Goal: Book appointment/travel/reservation

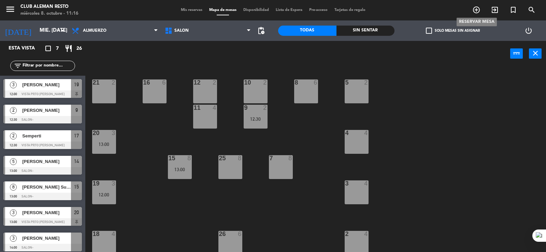
click at [477, 8] on icon "add_circle_outline" at bounding box center [476, 10] width 8 height 8
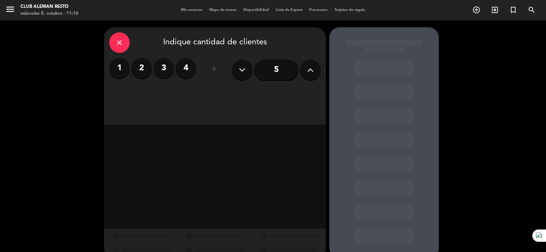
click at [142, 69] on label "2" at bounding box center [141, 68] width 20 height 20
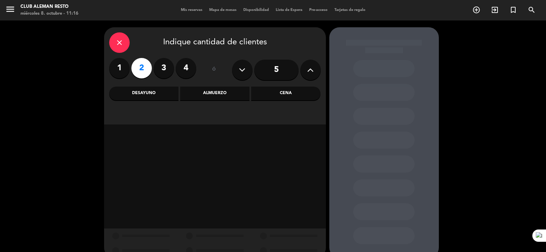
click at [218, 93] on div "Almuerzo" at bounding box center [214, 94] width 69 height 14
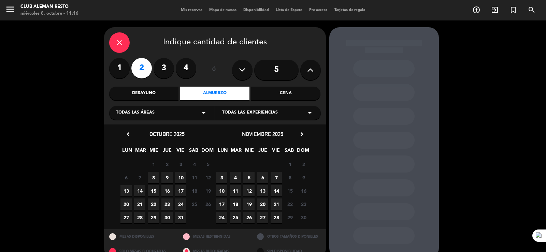
click at [168, 178] on span "9" at bounding box center [166, 177] width 11 height 11
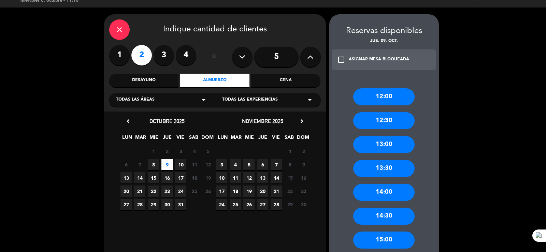
click at [383, 144] on div "13:00" at bounding box center [383, 144] width 61 height 17
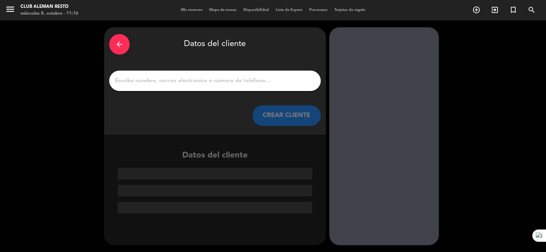
scroll to position [0, 0]
click at [154, 76] on input "1" at bounding box center [214, 81] width 201 height 10
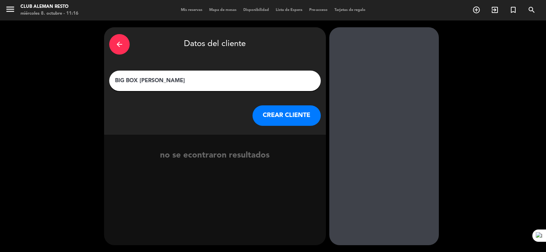
type input "BIG BOX [PERSON_NAME]"
click at [269, 116] on button "CREAR CLIENTE" at bounding box center [287, 115] width 68 height 20
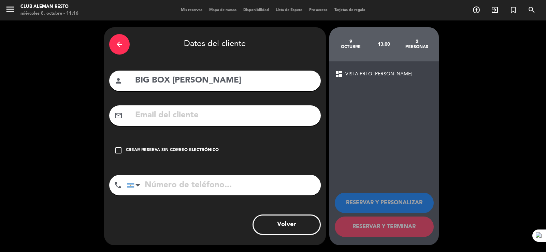
click at [165, 188] on input "tel" at bounding box center [224, 185] width 194 height 20
type input "1160411872"
click at [117, 148] on icon "check_box_outline_blank" at bounding box center [118, 150] width 8 height 8
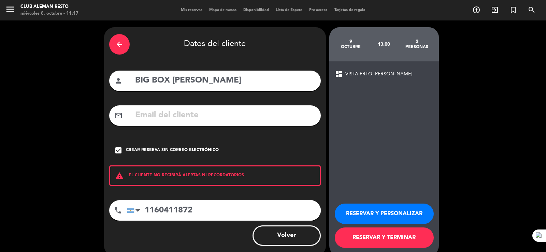
click at [368, 212] on button "RESERVAR Y PERSONALIZAR" at bounding box center [384, 214] width 99 height 20
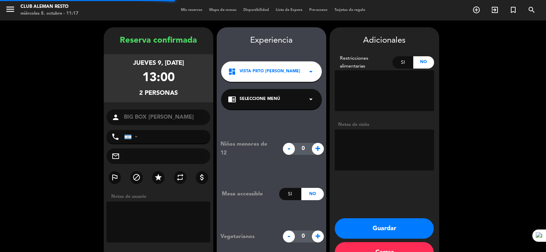
type input "[PHONE_NUMBER]"
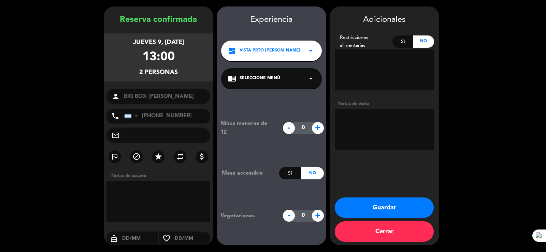
click at [386, 205] on button "Guardar" at bounding box center [384, 208] width 99 height 20
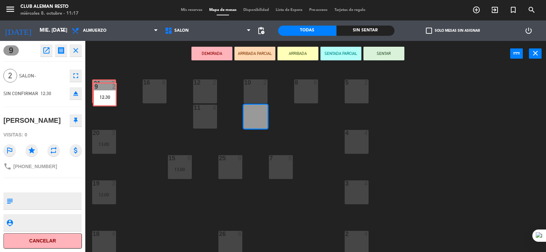
drag, startPoint x: 194, startPoint y: 118, endPoint x: 105, endPoint y: 95, distance: 91.9
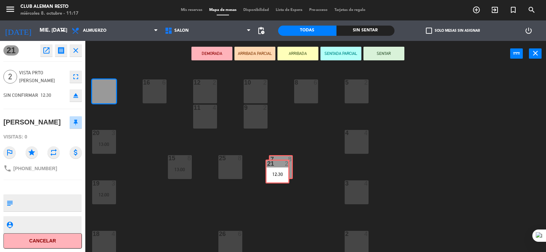
drag, startPoint x: 110, startPoint y: 98, endPoint x: 284, endPoint y: 176, distance: 191.4
click at [284, 176] on div "5 2 21 2 12:30 21 2 12:30 8 6 10 2 12 2 16 6 9 2 11 4 4 4 20 3 13:00 7 8 15 8 1…" at bounding box center [318, 160] width 455 height 186
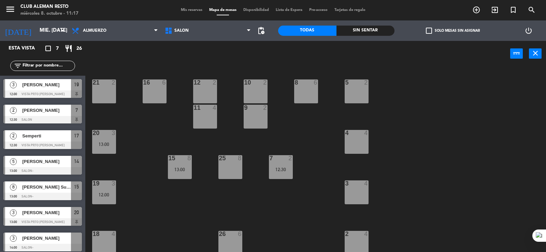
scroll to position [53, 0]
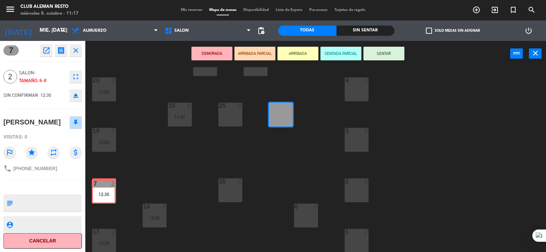
drag, startPoint x: 282, startPoint y: 114, endPoint x: 104, endPoint y: 191, distance: 193.2
click at [104, 191] on div "5 2 21 2 8 6 10 2 12 2 16 6 9 2 11 4 4 4 20 3 13:00 7 2 12:30 7 2 12:30 15 8 13…" at bounding box center [318, 160] width 455 height 186
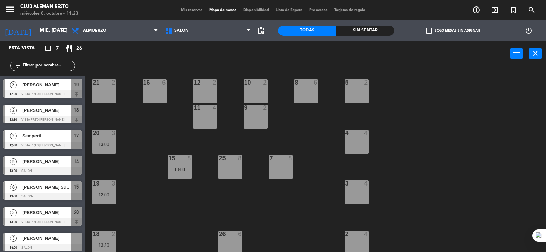
scroll to position [3, 0]
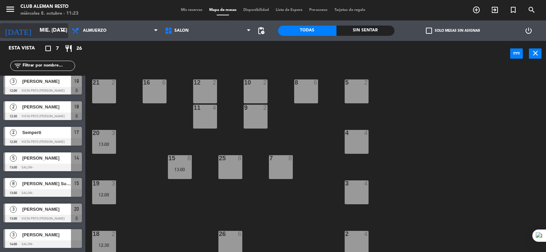
click at [45, 31] on input "mié. [DATE]" at bounding box center [69, 30] width 66 height 13
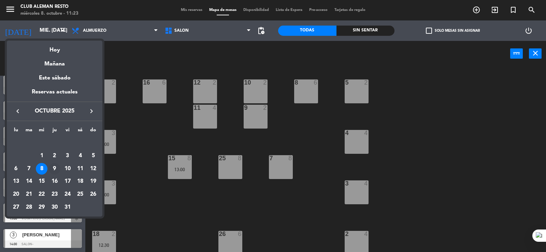
click at [56, 170] on div "9" at bounding box center [55, 169] width 12 height 12
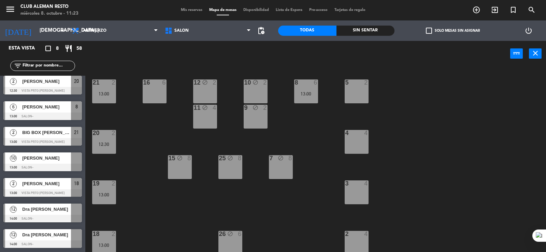
scroll to position [53, 0]
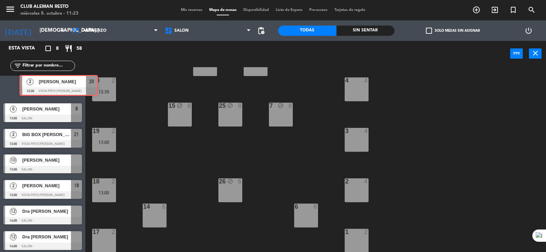
drag, startPoint x: 62, startPoint y: 87, endPoint x: 72, endPoint y: 86, distance: 9.6
click at [72, 86] on div "2 [PERSON_NAME] 12:30 VISTA PRTO [PERSON_NAME] 20 2 [PERSON_NAME] 12:30 VISTA P…" at bounding box center [42, 86] width 85 height 28
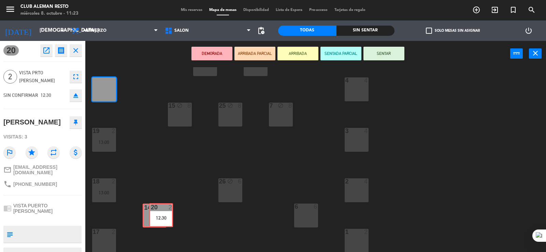
drag, startPoint x: 97, startPoint y: 90, endPoint x: 154, endPoint y: 216, distance: 138.2
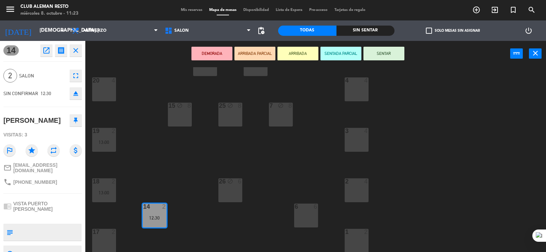
drag, startPoint x: 154, startPoint y: 204, endPoint x: 141, endPoint y: 220, distance: 20.6
drag, startPoint x: 152, startPoint y: 216, endPoint x: 103, endPoint y: 243, distance: 56.2
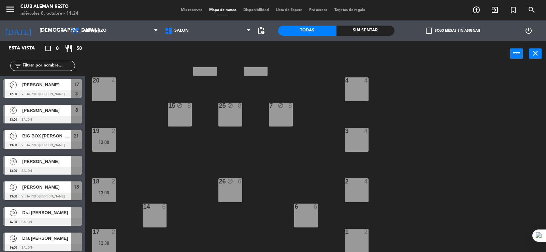
scroll to position [0, 0]
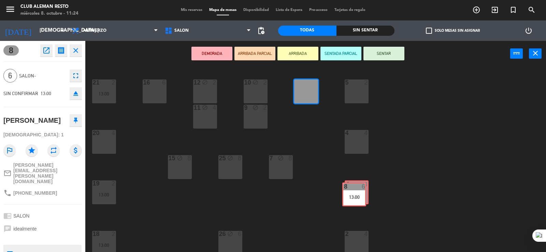
drag, startPoint x: 299, startPoint y: 92, endPoint x: 347, endPoint y: 194, distance: 112.8
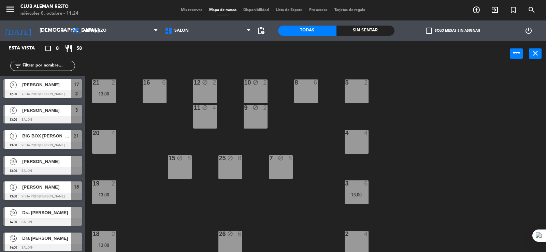
scroll to position [53, 0]
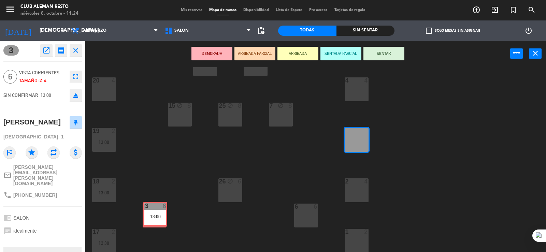
drag, startPoint x: 354, startPoint y: 147, endPoint x: 152, endPoint y: 221, distance: 214.6
click at [152, 221] on div "5 2 21 2 13:00 8 6 10 block 2 12 block 2 16 6 9 block 2 11 block 4 4 4 20 4 7 b…" at bounding box center [318, 160] width 455 height 186
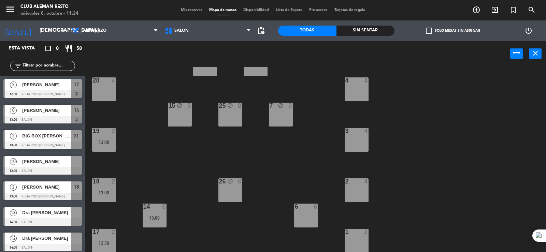
scroll to position [29, 0]
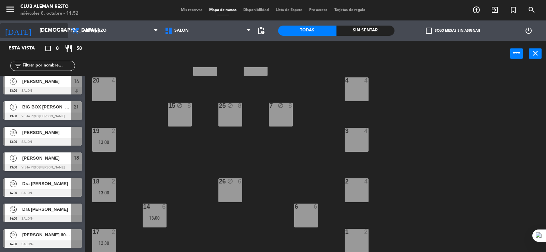
click at [63, 29] on icon "arrow_drop_down" at bounding box center [62, 31] width 8 height 8
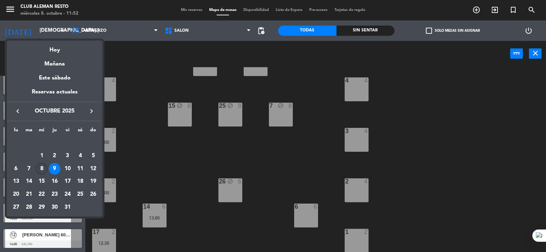
click at [41, 168] on div "8" at bounding box center [42, 169] width 12 height 12
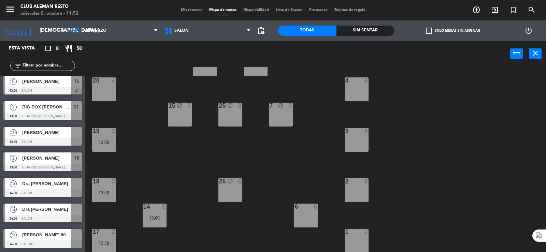
type input "mié. [DATE]"
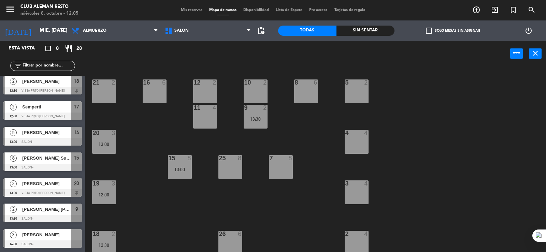
scroll to position [0, 0]
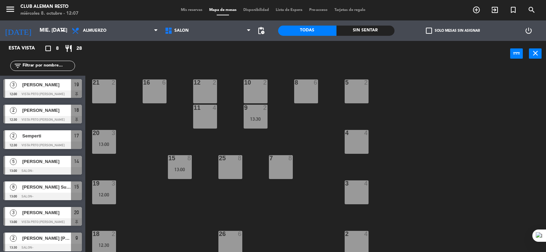
click at [53, 92] on div at bounding box center [42, 94] width 78 height 8
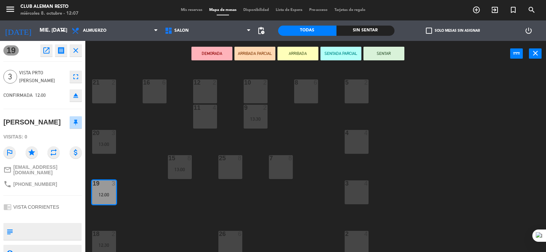
click at [294, 57] on button "ARRIBADA" at bounding box center [297, 54] width 41 height 14
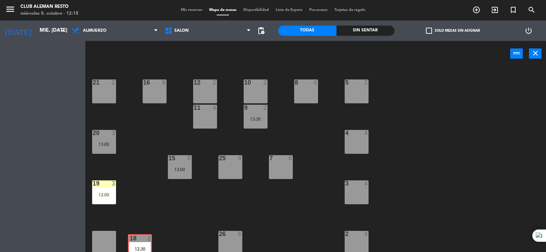
drag, startPoint x: 103, startPoint y: 245, endPoint x: 142, endPoint y: 252, distance: 39.6
click at [142, 252] on html "close × Club aleman resto × chrome_reader_mode Listado de Reservas account_box …" at bounding box center [273, 126] width 546 height 252
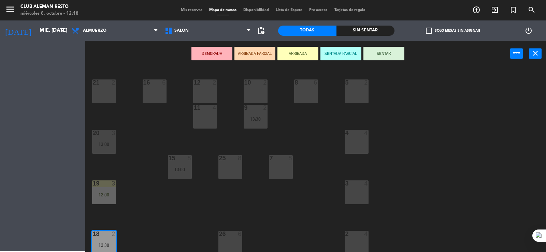
scroll to position [11, 0]
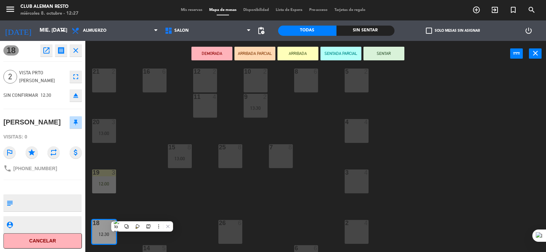
click at [75, 47] on icon "close" at bounding box center [76, 50] width 8 height 8
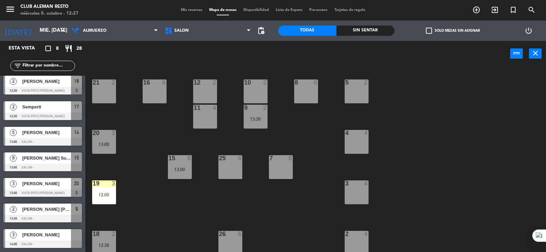
scroll to position [0, 0]
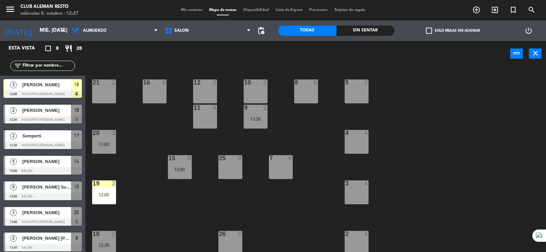
click at [34, 140] on div "2 Semperti 12:30 VISTA PRTO [PERSON_NAME] 17" at bounding box center [42, 140] width 85 height 26
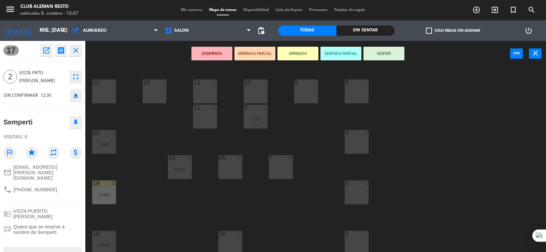
drag, startPoint x: 297, startPoint y: 54, endPoint x: 182, endPoint y: 116, distance: 130.1
click at [297, 54] on button "ARRIBADA" at bounding box center [297, 54] width 41 height 14
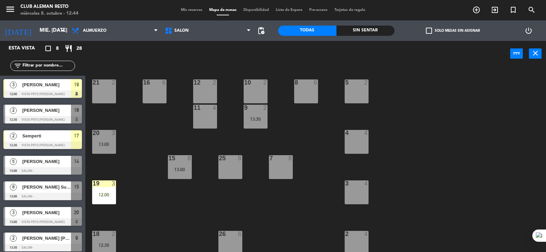
drag, startPoint x: 70, startPoint y: 114, endPoint x: 136, endPoint y: 96, distance: 68.7
click at [68, 110] on div "2 [PERSON_NAME] 12:30 VISTA PRTO [PERSON_NAME] 18" at bounding box center [42, 114] width 85 height 26
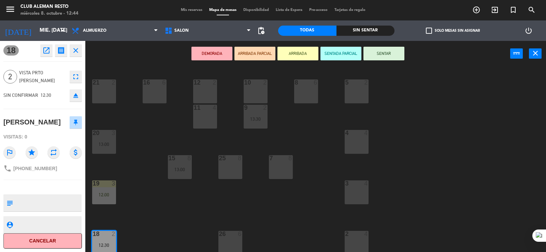
click at [309, 49] on button "ARRIBADA" at bounding box center [297, 54] width 41 height 14
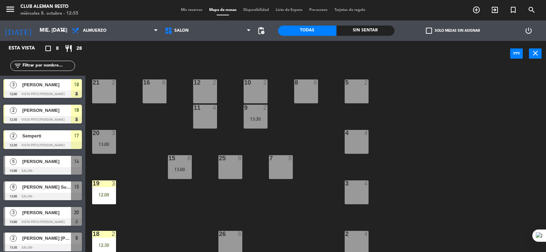
scroll to position [29, 0]
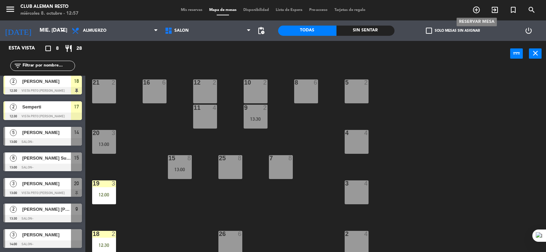
click at [477, 10] on icon "add_circle_outline" at bounding box center [476, 10] width 8 height 8
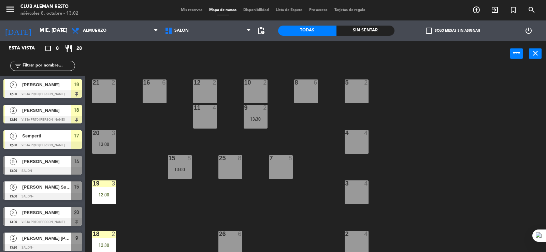
click at [39, 213] on span "[PERSON_NAME]" at bounding box center [46, 212] width 49 height 7
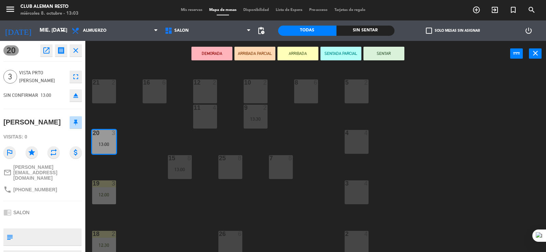
click at [302, 52] on button "ARRIBADA" at bounding box center [297, 54] width 41 height 14
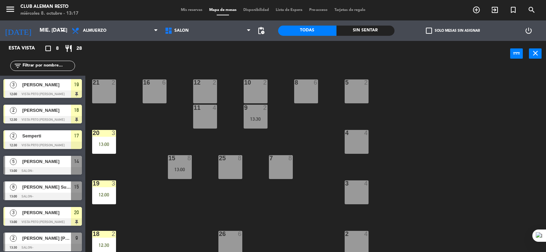
click at [55, 168] on div at bounding box center [42, 171] width 78 height 8
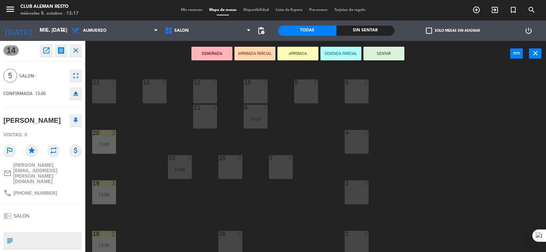
click at [300, 55] on button "ARRIBADA" at bounding box center [297, 54] width 41 height 14
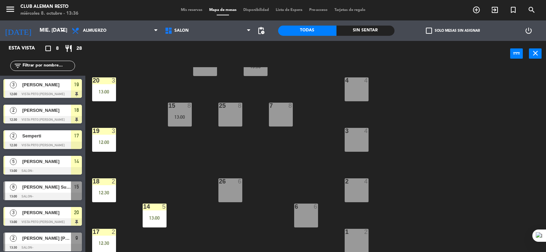
scroll to position [29, 0]
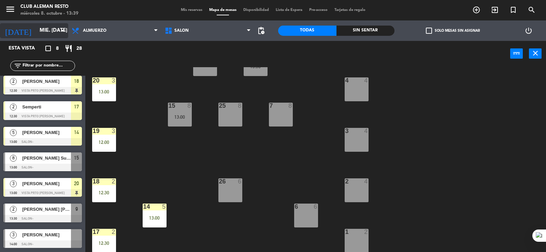
click at [63, 31] on icon "arrow_drop_down" at bounding box center [62, 31] width 8 height 8
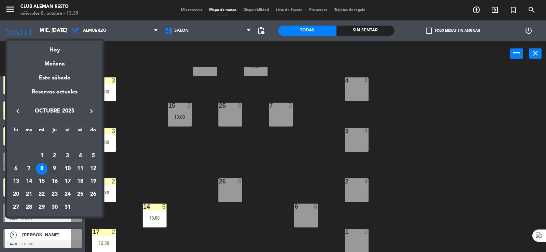
click at [54, 170] on div "9" at bounding box center [55, 169] width 12 height 12
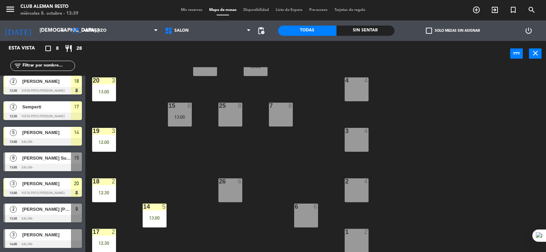
scroll to position [0, 0]
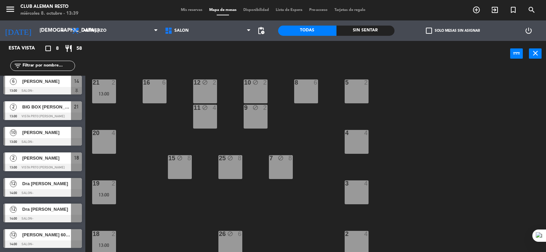
click at [50, 137] on div "[PERSON_NAME]" at bounding box center [45, 132] width 49 height 11
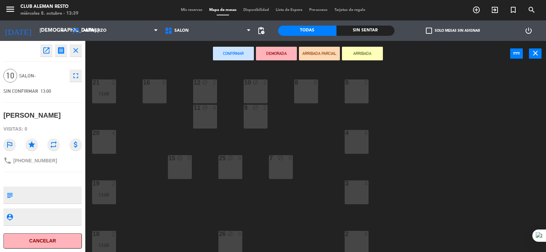
click at [76, 49] on icon "close" at bounding box center [76, 50] width 8 height 8
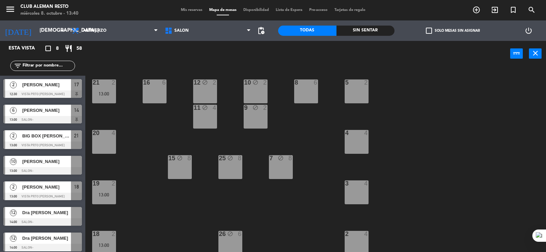
scroll to position [29, 0]
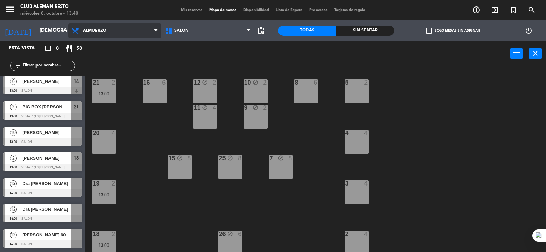
click at [155, 30] on icon at bounding box center [155, 30] width 3 height 5
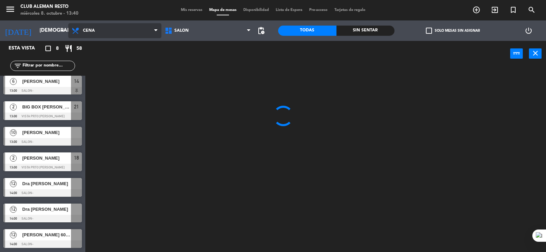
click at [117, 76] on ng-component "menu Club aleman resto miércoles 8. octubre - 13:40 Mis reservas Mapa de mesas …" at bounding box center [273, 126] width 546 height 253
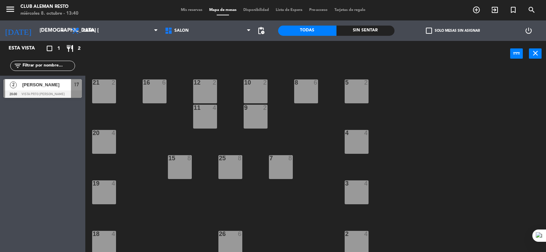
click at [37, 89] on div "[PERSON_NAME]" at bounding box center [45, 84] width 49 height 11
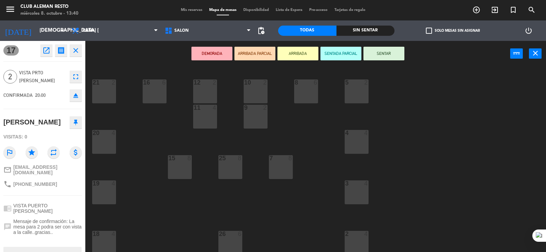
click at [73, 50] on icon "close" at bounding box center [76, 50] width 8 height 8
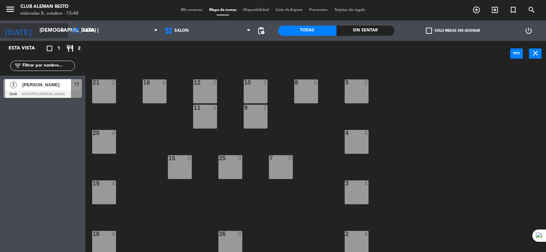
click at [61, 32] on icon "arrow_drop_down" at bounding box center [62, 31] width 8 height 8
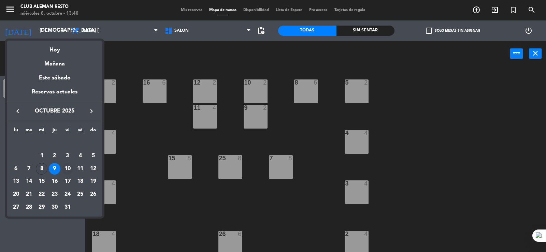
click at [67, 165] on div "10" at bounding box center [68, 169] width 12 height 12
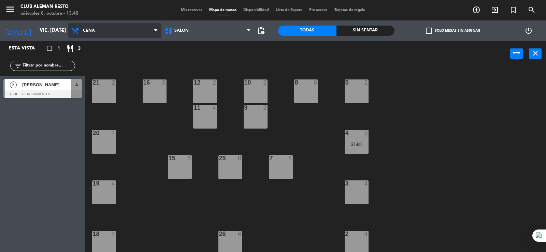
click at [157, 32] on icon at bounding box center [155, 30] width 3 height 5
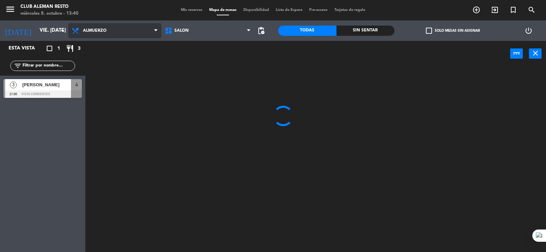
click at [119, 63] on ng-component "menu Club aleman resto miércoles 8. octubre - 13:40 Mis reservas Mapa de mesas …" at bounding box center [273, 126] width 546 height 253
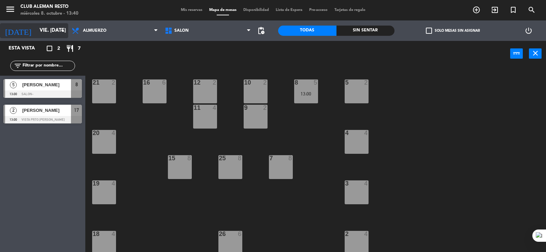
click at [62, 30] on icon "arrow_drop_down" at bounding box center [62, 31] width 8 height 8
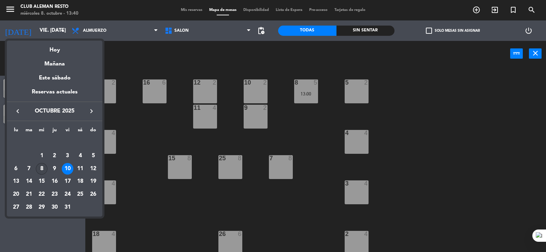
click at [40, 171] on div "8" at bounding box center [42, 169] width 12 height 12
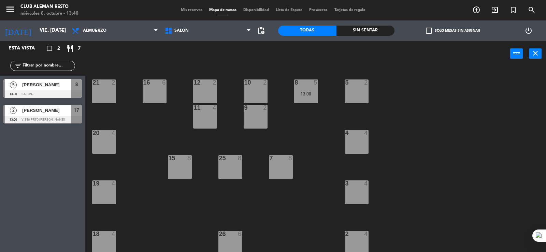
type input "mié. [DATE]"
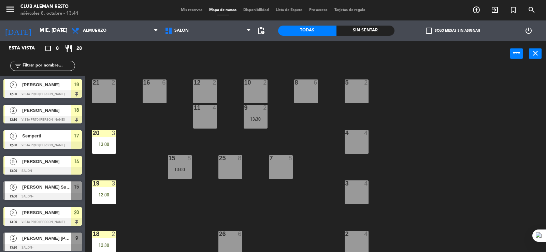
scroll to position [29, 0]
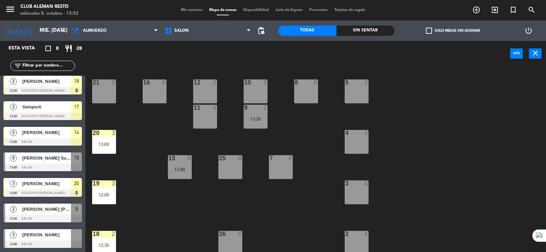
click at [35, 161] on span "[PERSON_NAME] Supervielle" at bounding box center [46, 158] width 49 height 7
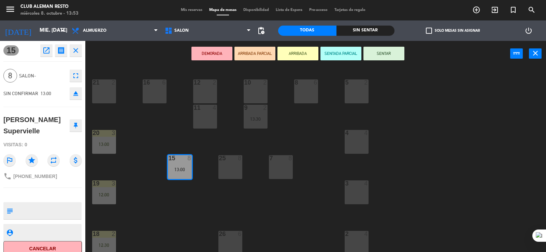
click at [49, 246] on button "Cancelar" at bounding box center [42, 248] width 78 height 15
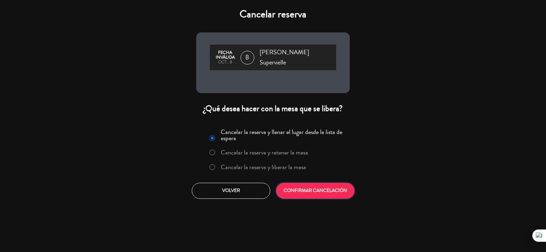
click at [317, 183] on button "CONFIRMAR CANCELACIÓN" at bounding box center [315, 191] width 78 height 16
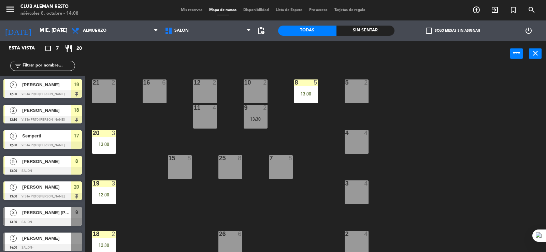
scroll to position [3, 0]
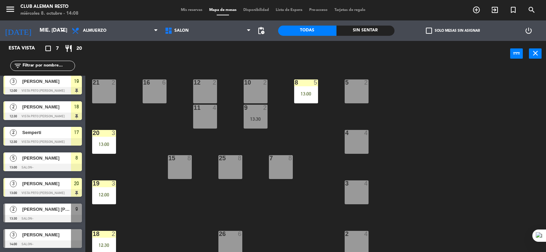
click at [63, 211] on span "[PERSON_NAME] [PERSON_NAME] De Rango" at bounding box center [46, 209] width 49 height 7
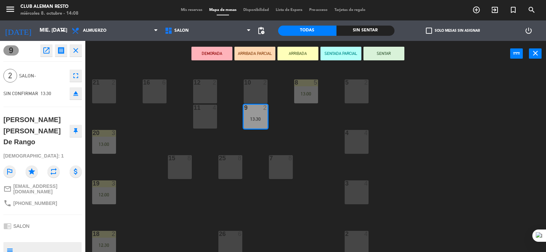
click at [302, 49] on button "ARRIBADA" at bounding box center [297, 54] width 41 height 14
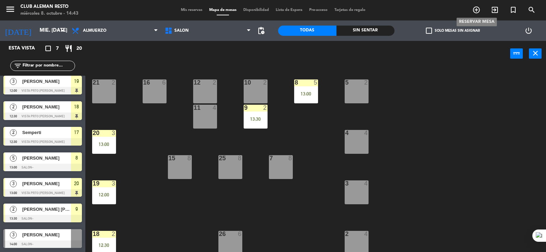
click at [475, 9] on icon "add_circle_outline" at bounding box center [476, 10] width 8 height 8
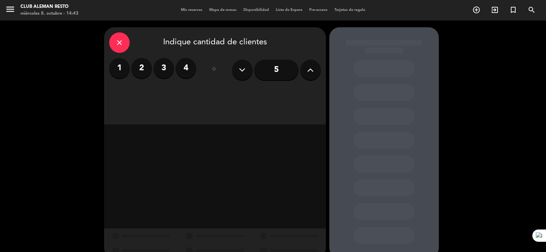
click at [306, 72] on button at bounding box center [310, 70] width 20 height 20
click at [306, 71] on button at bounding box center [310, 70] width 20 height 20
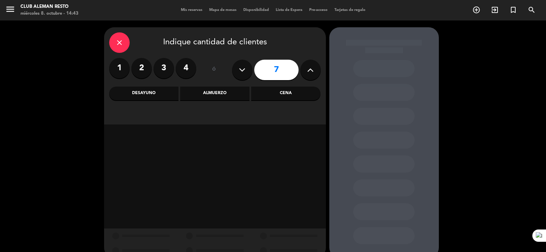
click at [306, 71] on button at bounding box center [310, 70] width 20 height 20
type input "10"
click at [278, 94] on div "Cena" at bounding box center [285, 94] width 69 height 14
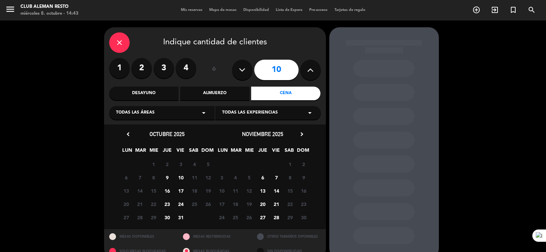
click at [182, 177] on span "10" at bounding box center [180, 177] width 11 height 11
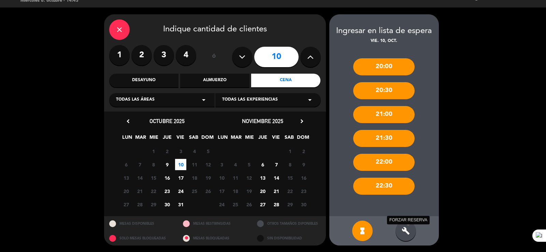
click at [409, 231] on icon "build" at bounding box center [406, 231] width 8 height 8
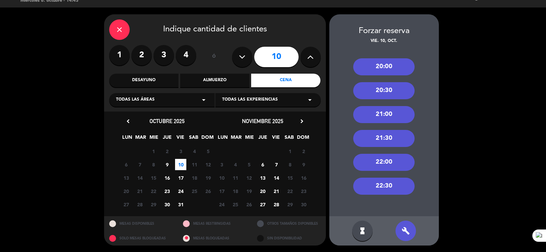
click at [381, 65] on div "20:00" at bounding box center [383, 66] width 61 height 17
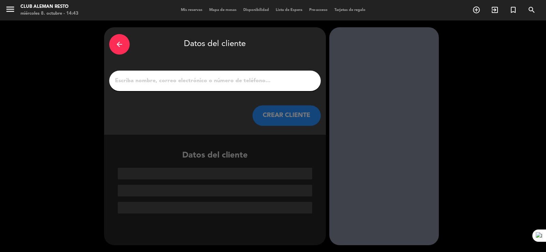
click at [186, 74] on div at bounding box center [215, 81] width 212 height 20
click at [185, 78] on input "1" at bounding box center [214, 81] width 201 height 10
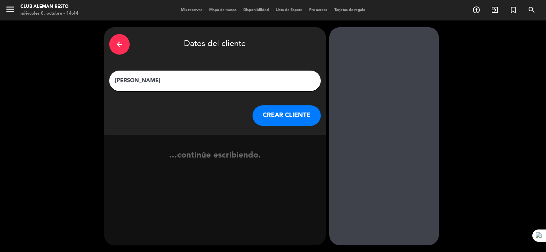
type input "[PERSON_NAME]"
click at [262, 111] on button "CREAR CLIENTE" at bounding box center [287, 115] width 68 height 20
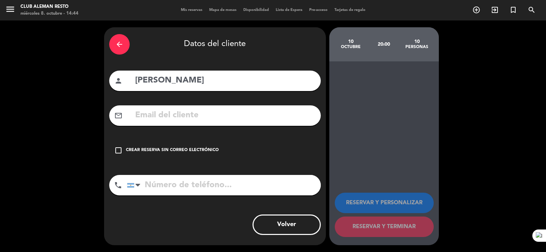
drag, startPoint x: 117, startPoint y: 149, endPoint x: 125, endPoint y: 165, distance: 17.9
click at [117, 149] on icon "check_box_outline_blank" at bounding box center [118, 150] width 8 height 8
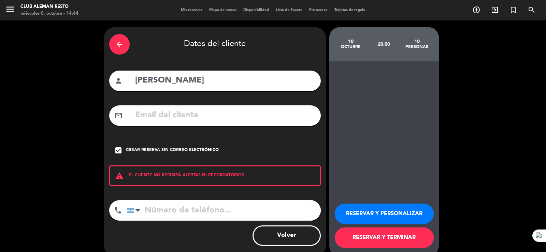
click at [162, 210] on input "tel" at bounding box center [224, 210] width 194 height 20
type input "1149408748"
click at [367, 238] on button "RESERVAR Y TERMINAR" at bounding box center [384, 238] width 99 height 20
